Goal: Feedback & Contribution: Contribute content

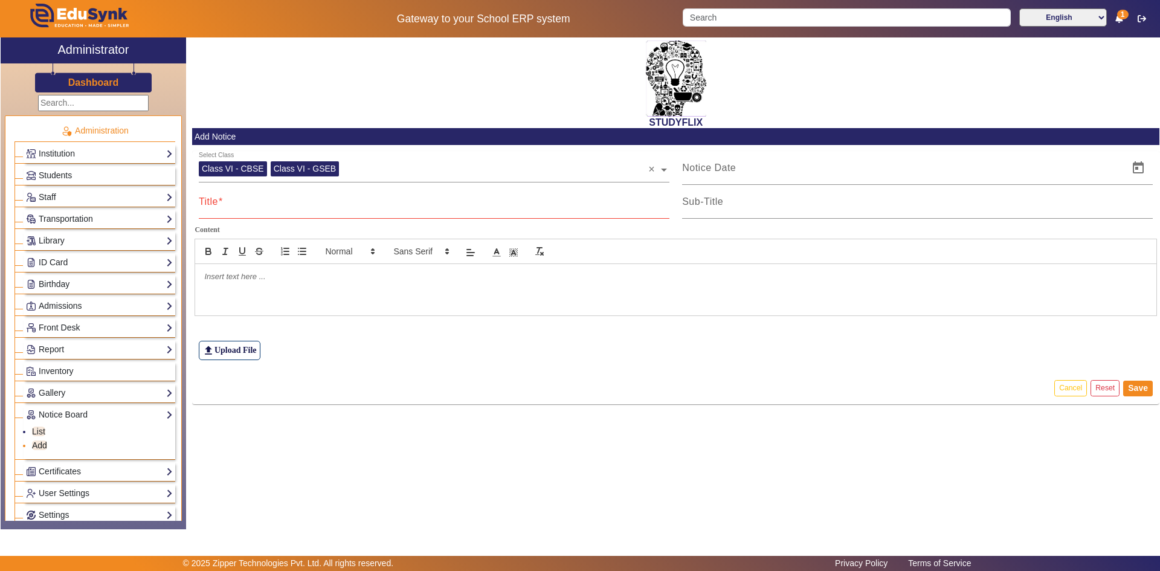
click at [44, 443] on link "Add" at bounding box center [39, 445] width 15 height 10
click at [296, 207] on input "Title" at bounding box center [434, 206] width 471 height 15
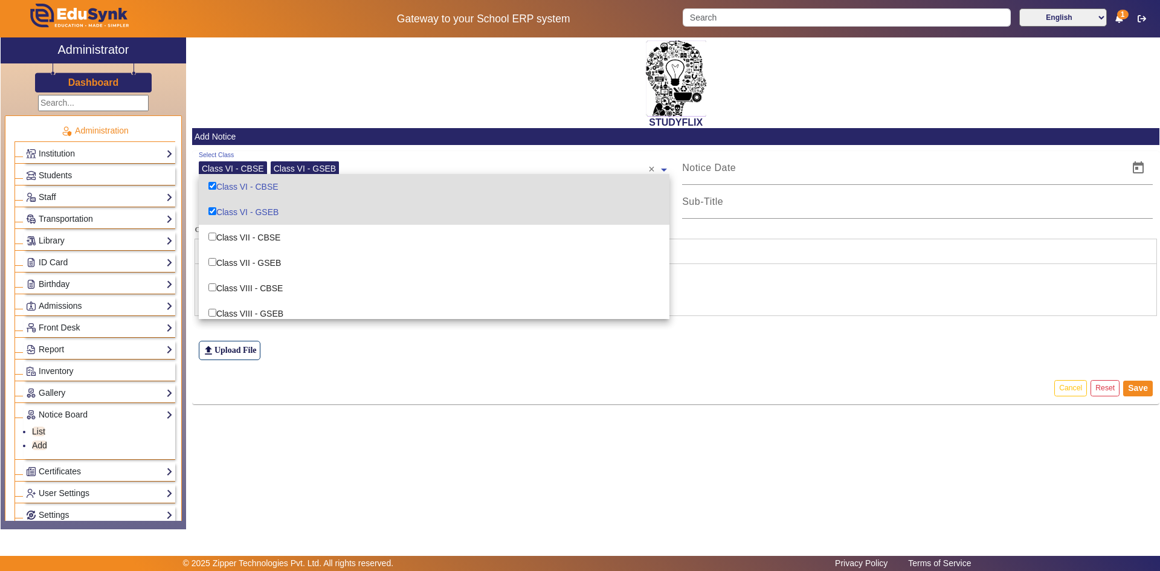
click at [244, 163] on div "Class VI - CBSE" at bounding box center [233, 168] width 68 height 15
click at [216, 237] on input "Options List" at bounding box center [212, 237] width 8 height 8
checkbox input "true"
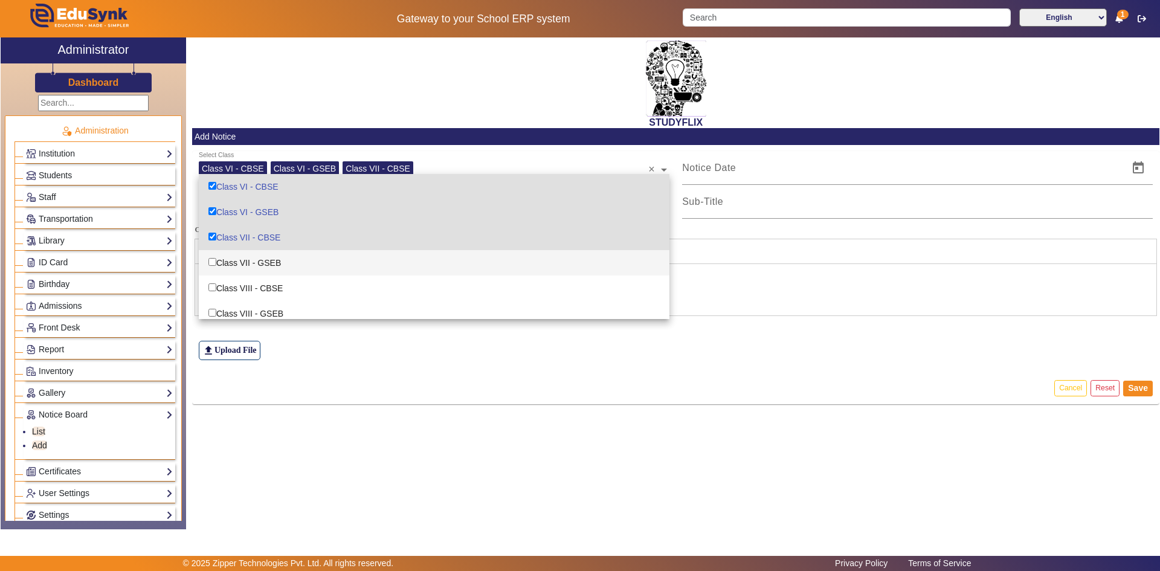
click at [210, 258] on input "Options List" at bounding box center [212, 262] width 8 height 8
checkbox input "true"
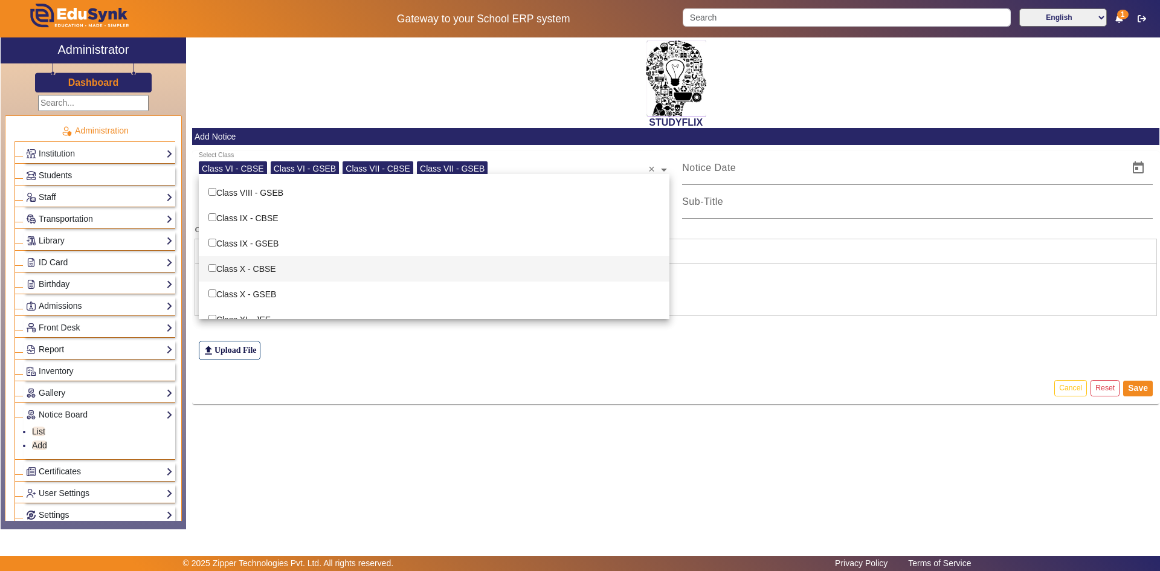
scroll to position [60, 0]
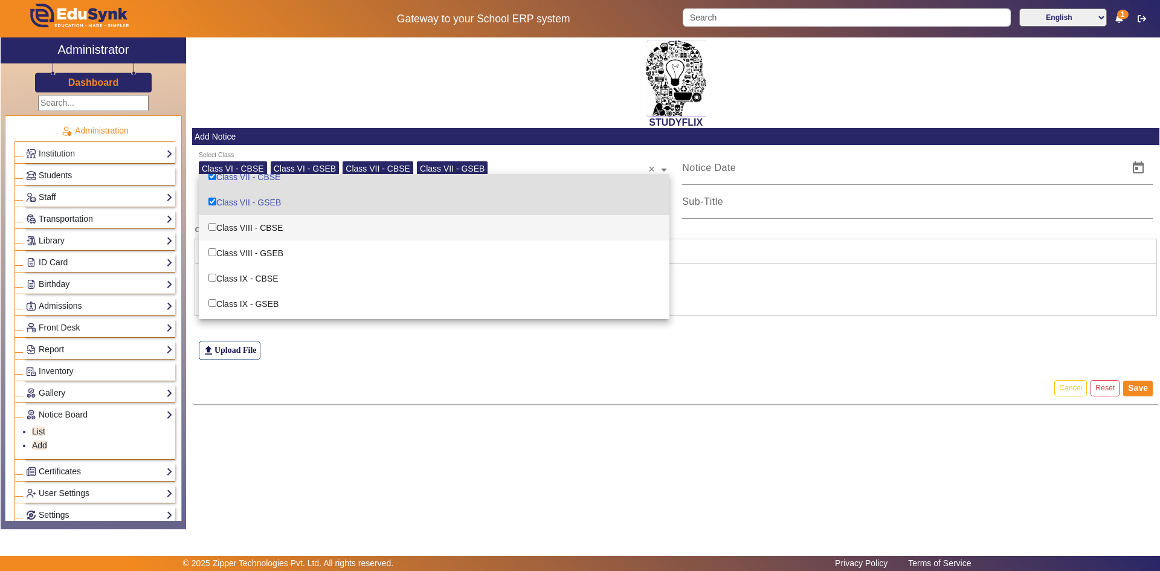
click at [213, 230] on input "Options List" at bounding box center [212, 227] width 8 height 8
checkbox input "true"
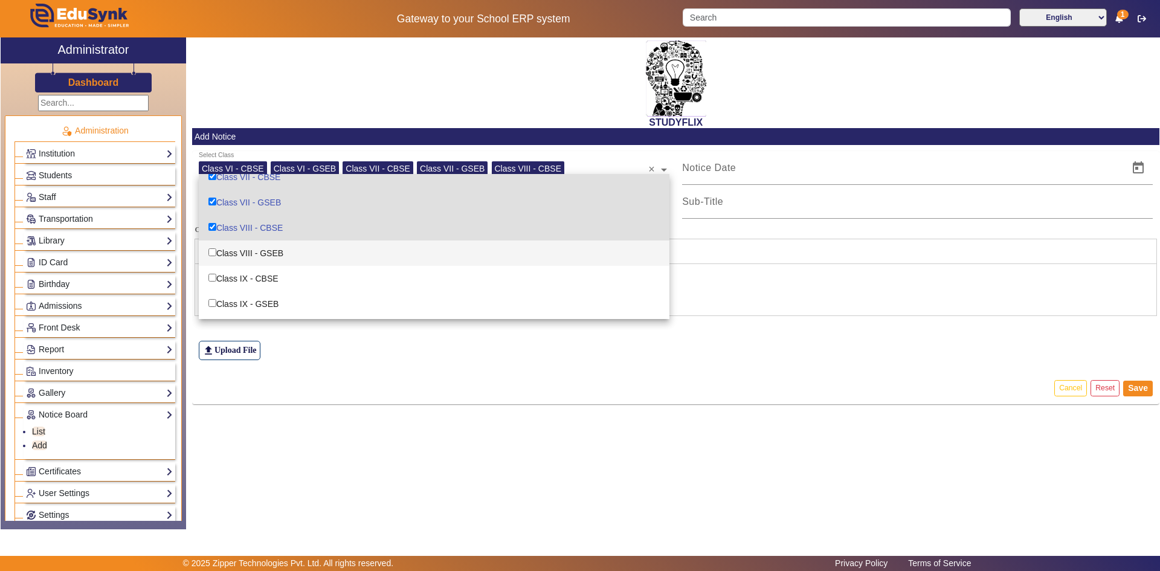
click at [213, 248] on input "Options List" at bounding box center [212, 252] width 8 height 8
checkbox input "true"
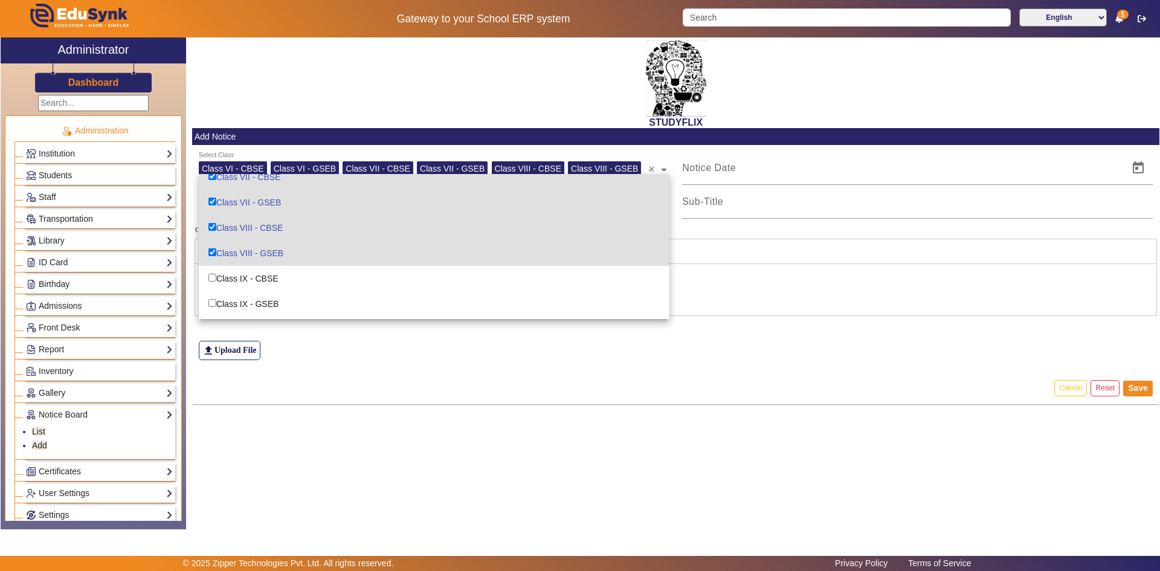
scroll to position [0, 0]
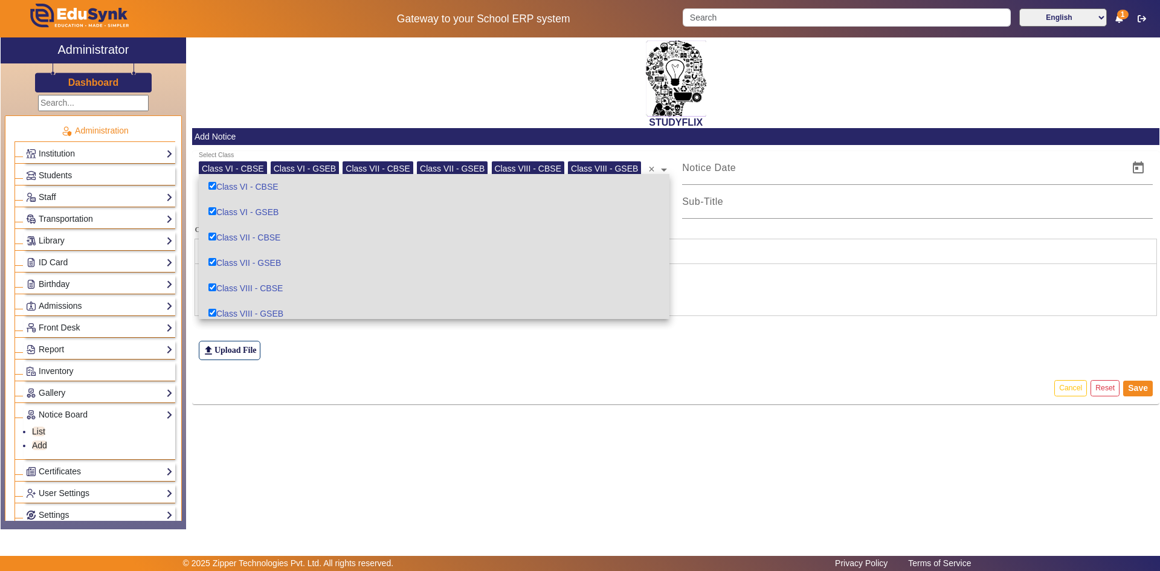
click at [213, 210] on input "Options List" at bounding box center [212, 211] width 8 height 8
checkbox input "false"
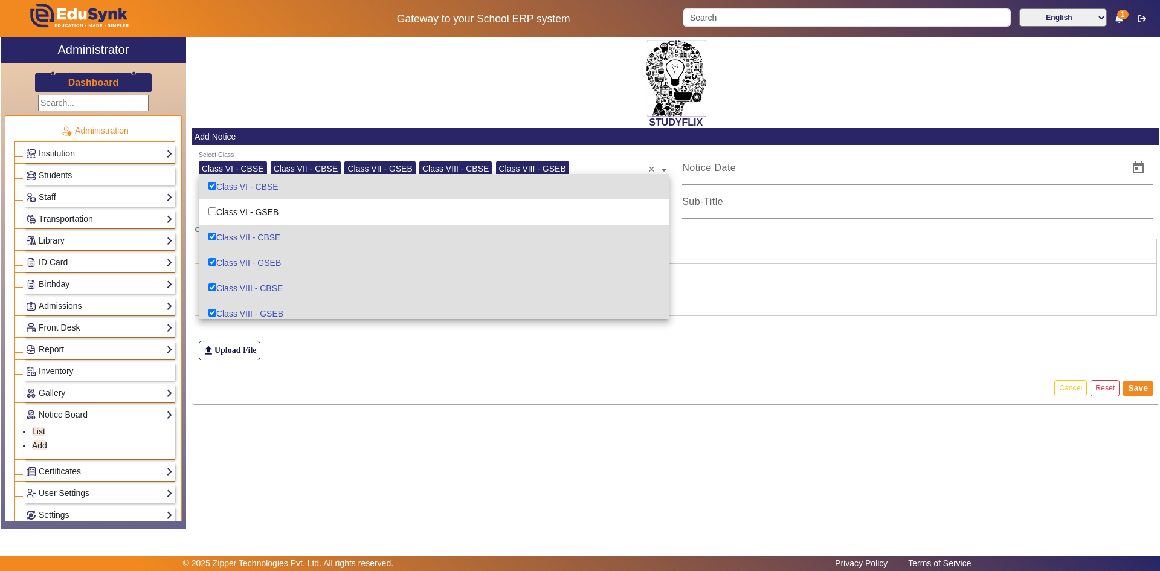
click at [215, 234] on input "Options List" at bounding box center [212, 237] width 8 height 8
checkbox input "false"
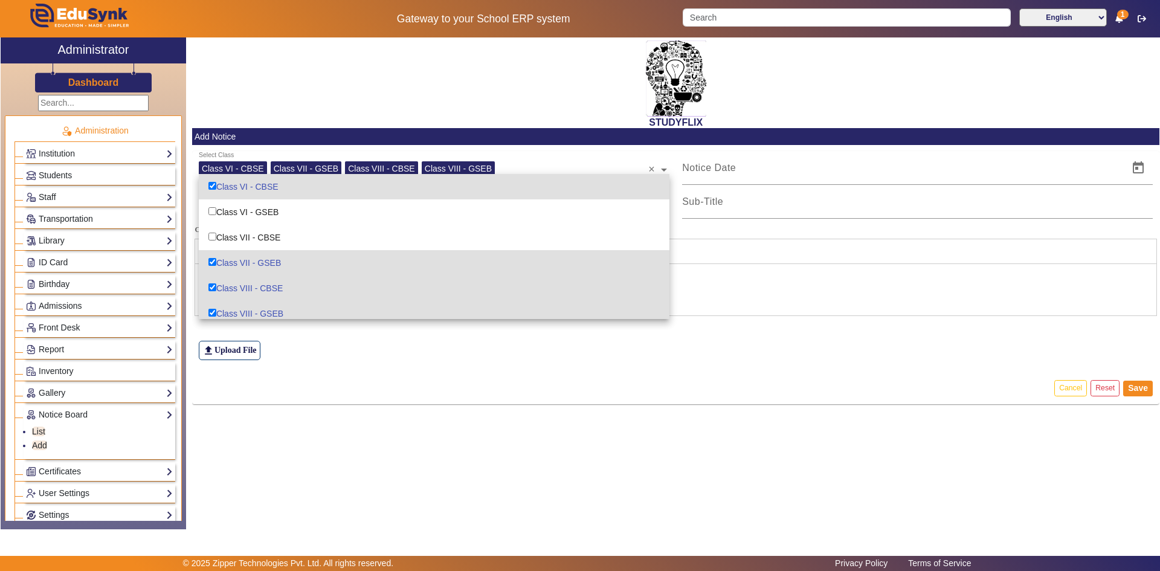
click at [214, 262] on input "Options List" at bounding box center [212, 262] width 8 height 8
checkbox input "false"
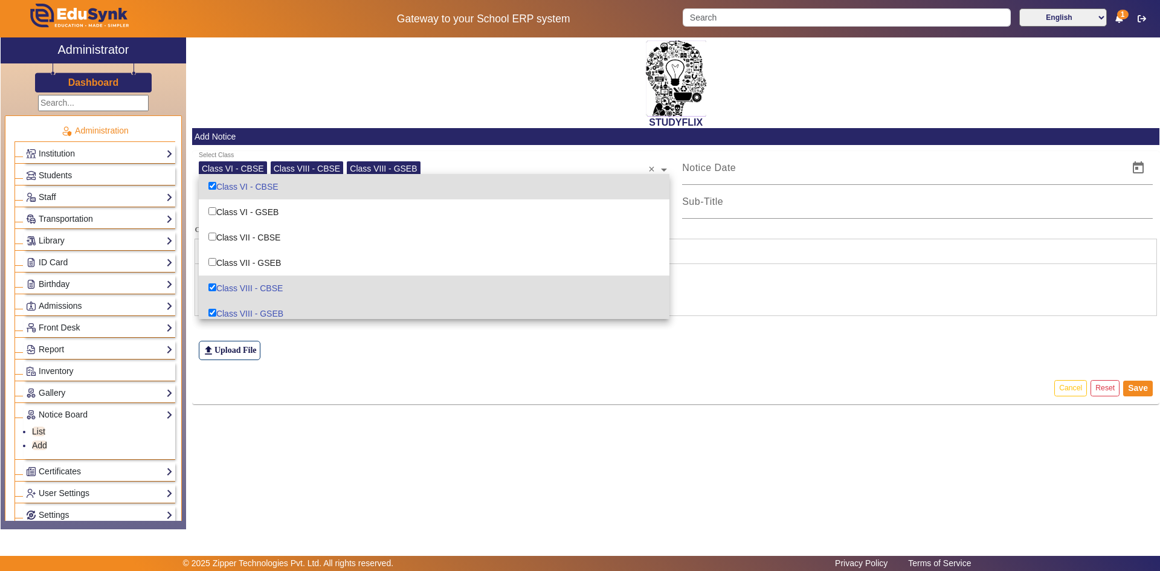
click at [213, 288] on input "Options List" at bounding box center [212, 287] width 8 height 8
checkbox input "false"
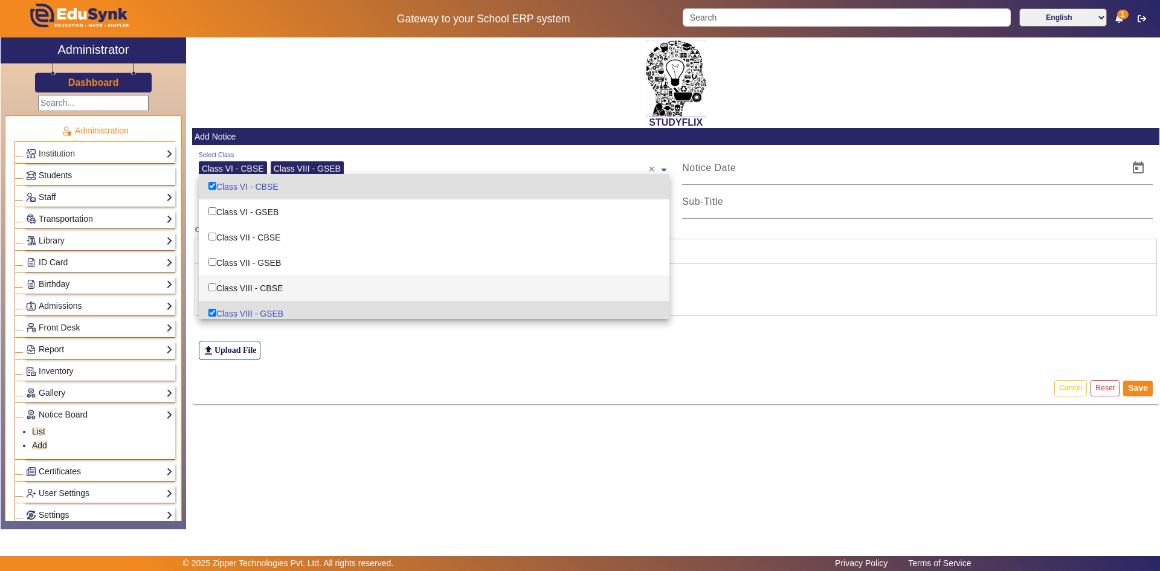
scroll to position [60, 0]
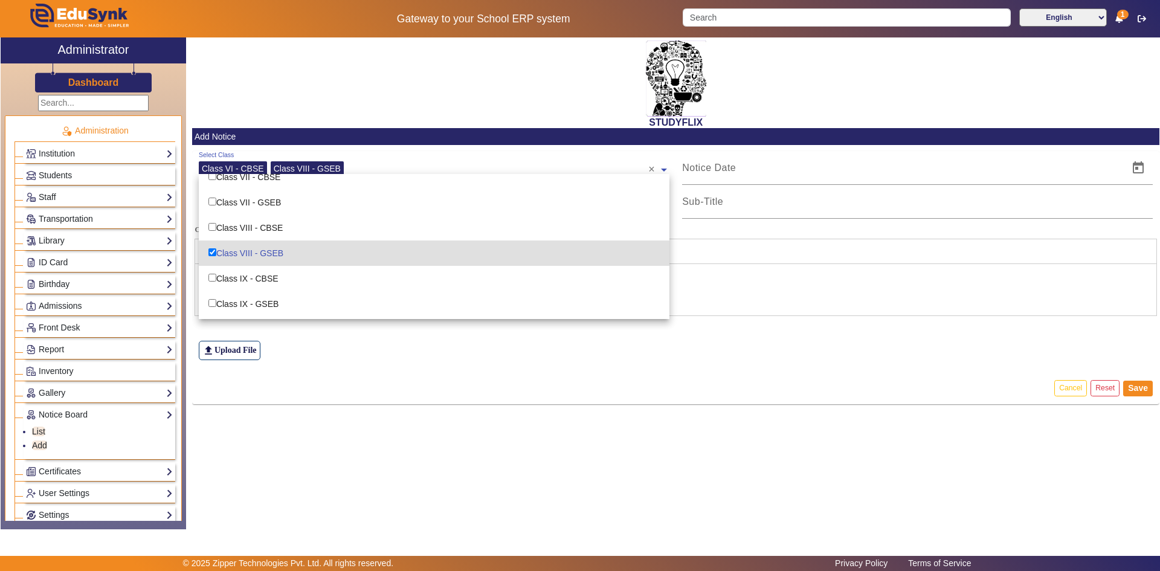
click at [213, 251] on input "Options List" at bounding box center [212, 252] width 8 height 8
checkbox input "false"
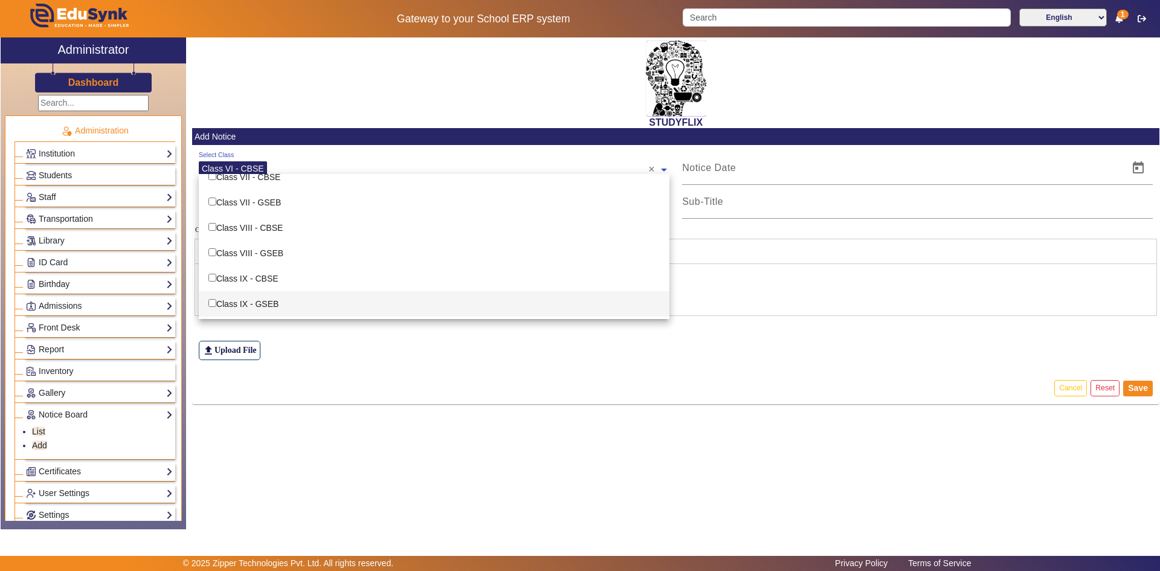
click at [672, 416] on div "STUDYFLIX Add Notice Select Class Class VI - CBSE × Class VI - CBSE Class VI - …" at bounding box center [672, 276] width 973 height 479
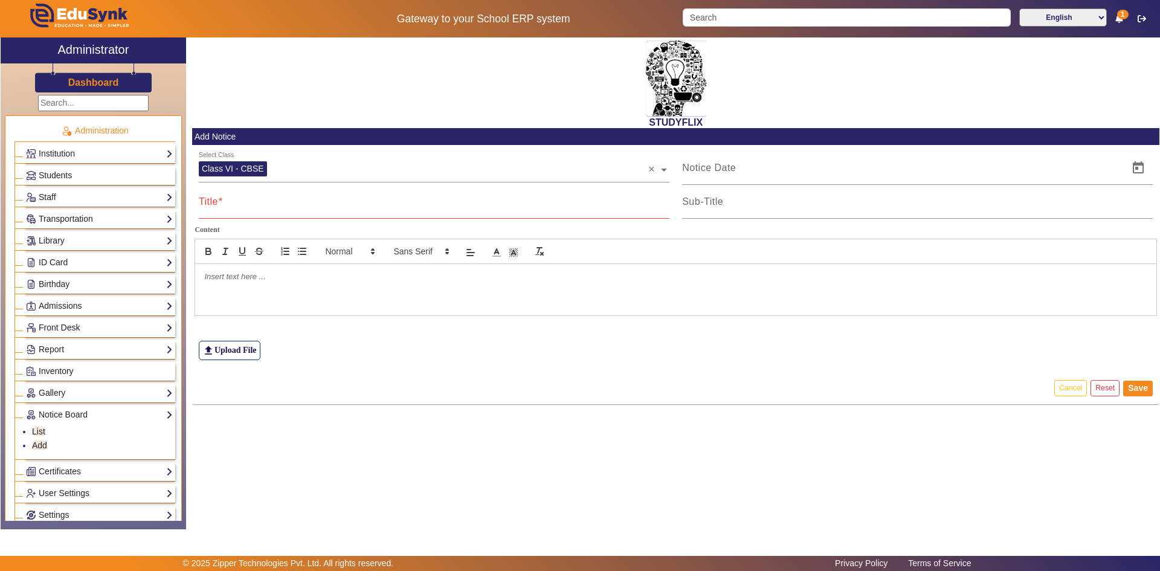
click at [235, 276] on p at bounding box center [675, 276] width 943 height 11
